Goal: Task Accomplishment & Management: Manage account settings

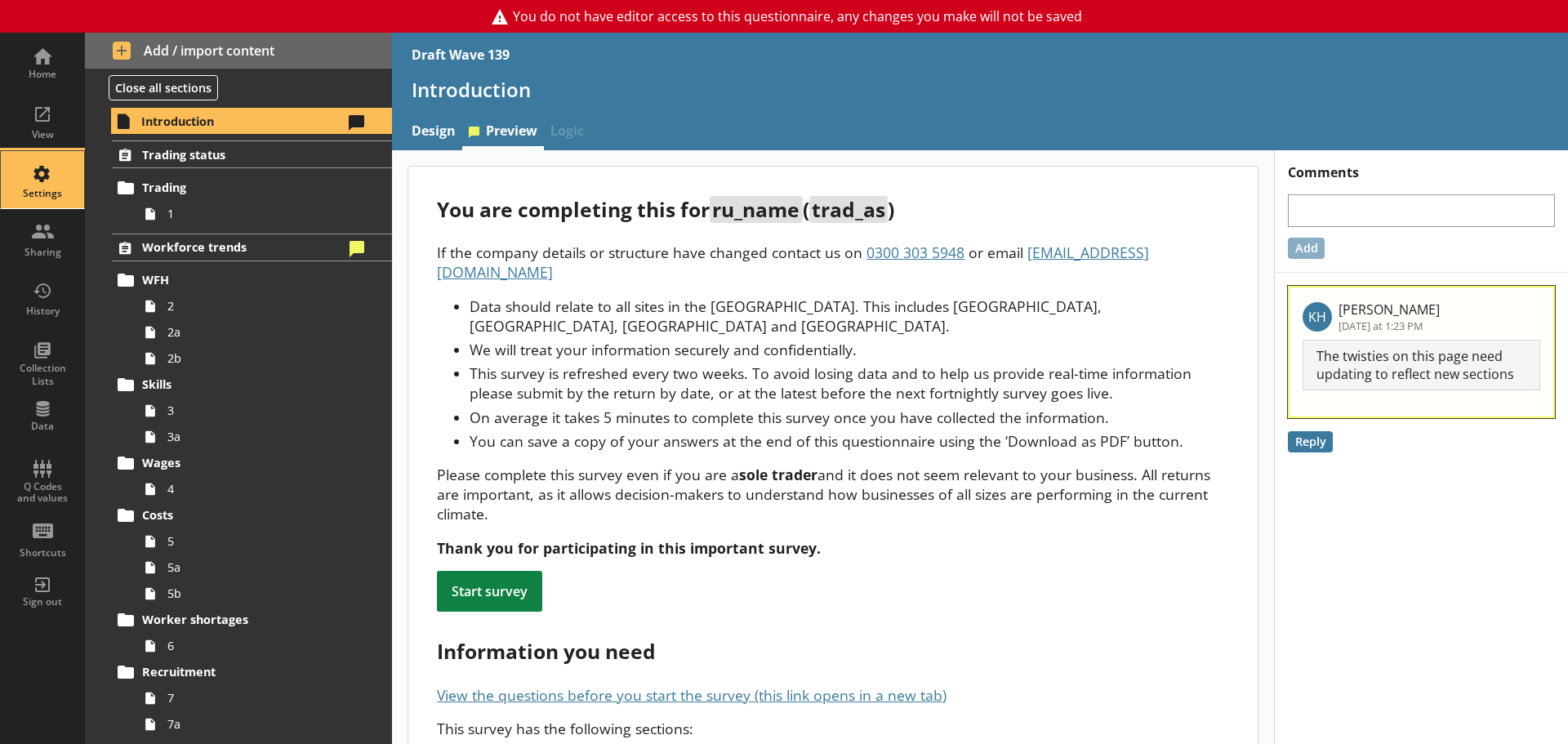
click at [47, 180] on div "Settings" at bounding box center [42, 180] width 57 height 57
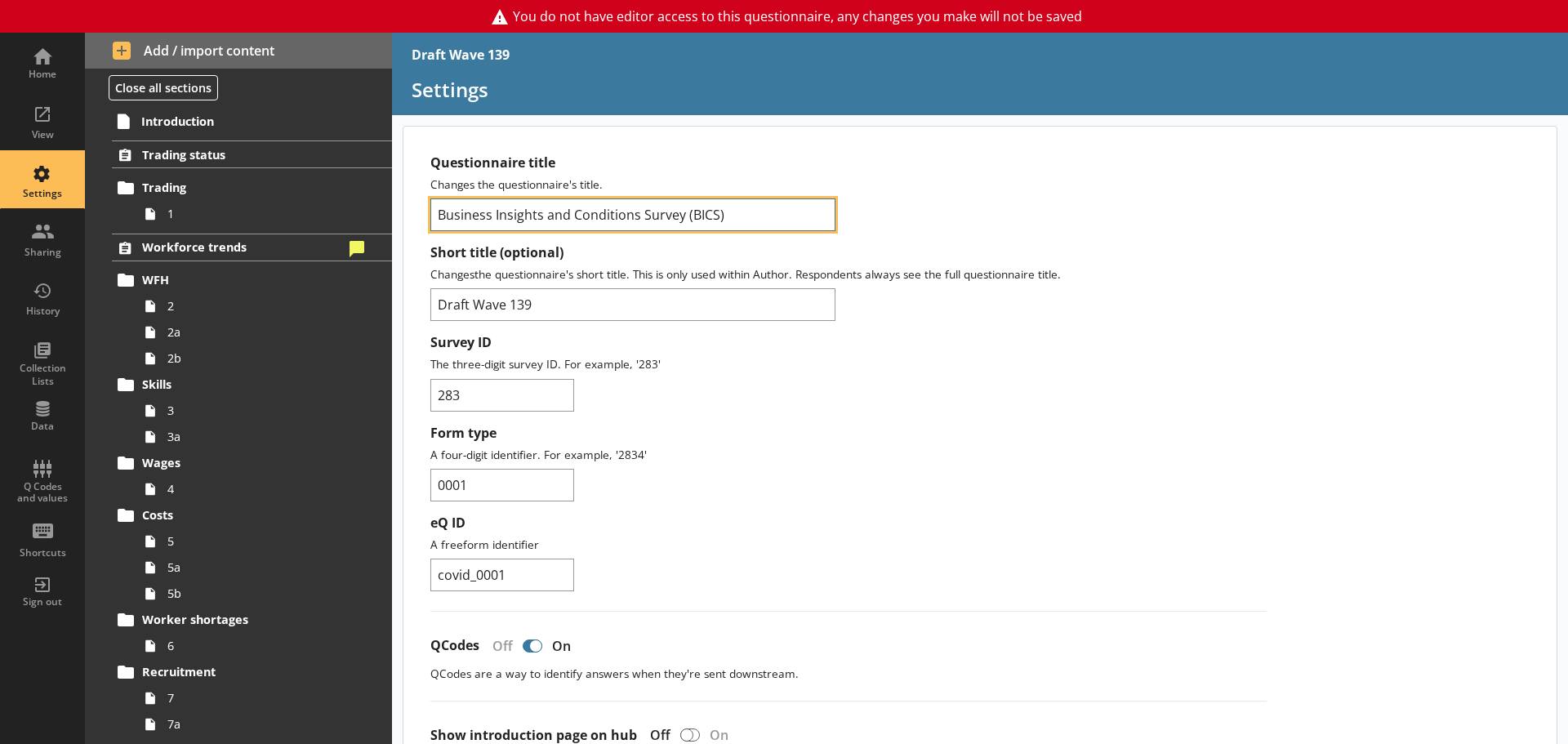
drag, startPoint x: 737, startPoint y: 210, endPoint x: 392, endPoint y: 211, distance: 345.0
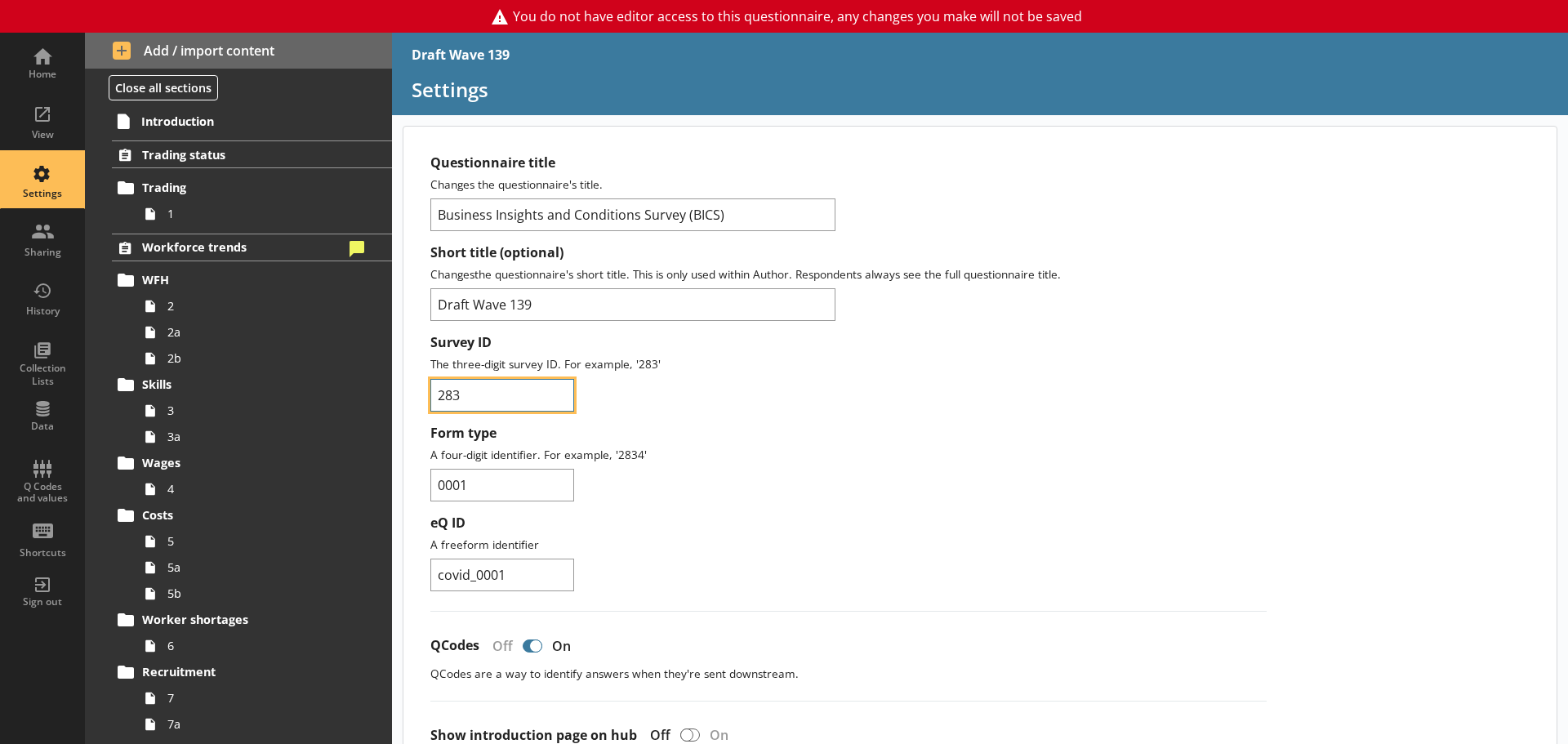
drag, startPoint x: 489, startPoint y: 394, endPoint x: 426, endPoint y: 394, distance: 63.0
drag, startPoint x: 517, startPoint y: 576, endPoint x: 430, endPoint y: 576, distance: 87.0
drag, startPoint x: 485, startPoint y: 485, endPoint x: 418, endPoint y: 485, distance: 67.0
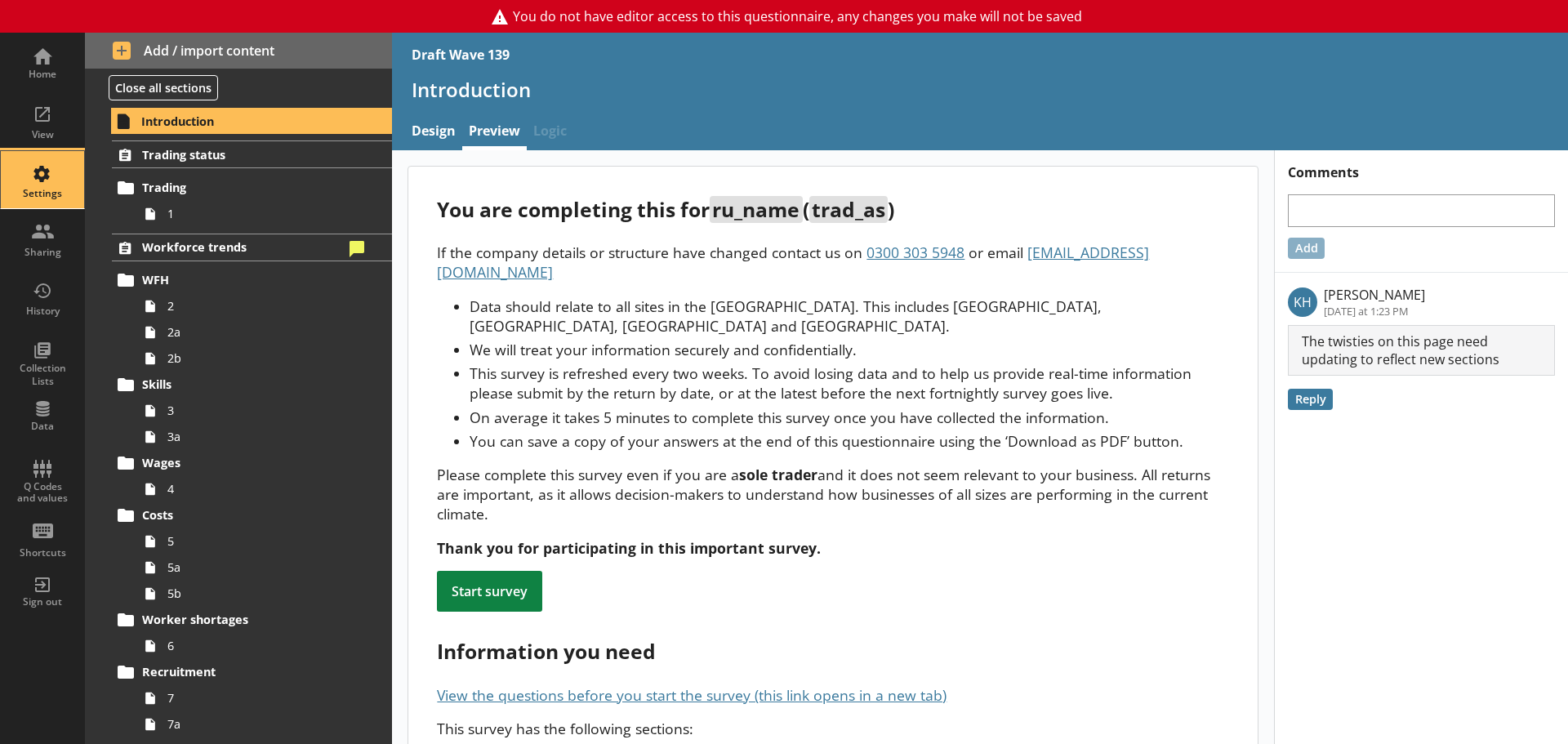
click at [38, 175] on div "Settings" at bounding box center [42, 180] width 57 height 57
